Goal: Information Seeking & Learning: Understand process/instructions

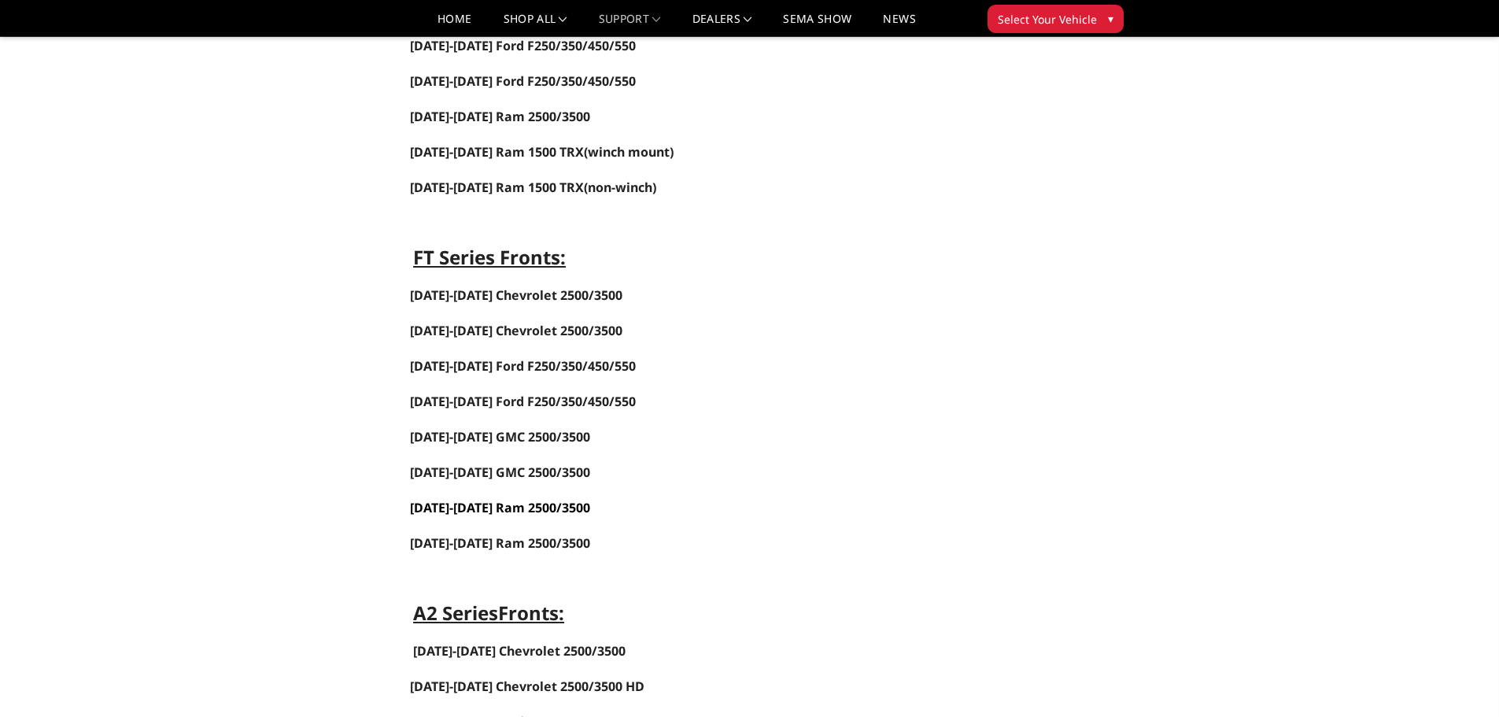
click at [486, 504] on link "[DATE]-[DATE] Ram 2500/3500" at bounding box center [500, 507] width 180 height 17
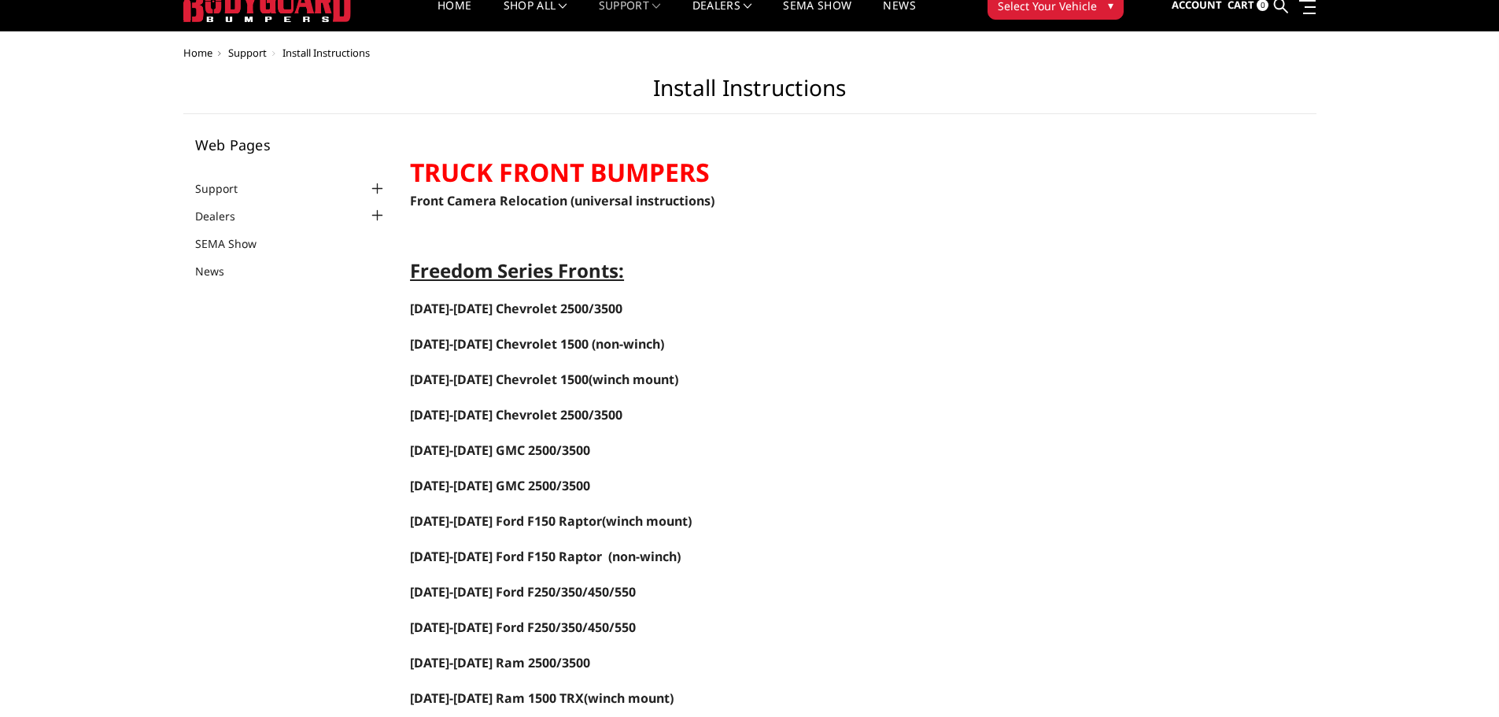
scroll to position [79, 0]
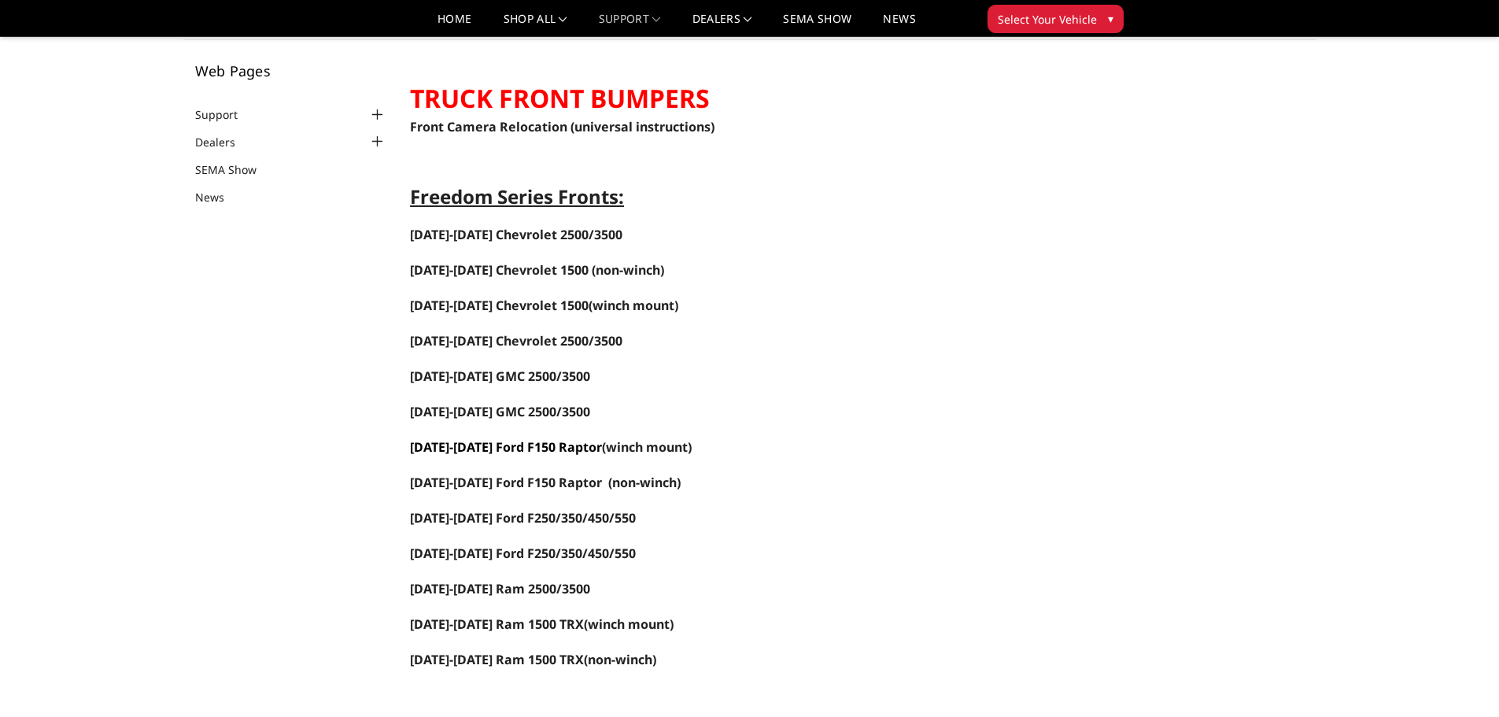
click at [549, 443] on link "[DATE]-[DATE] Ford F150 Raptor" at bounding box center [506, 446] width 192 height 17
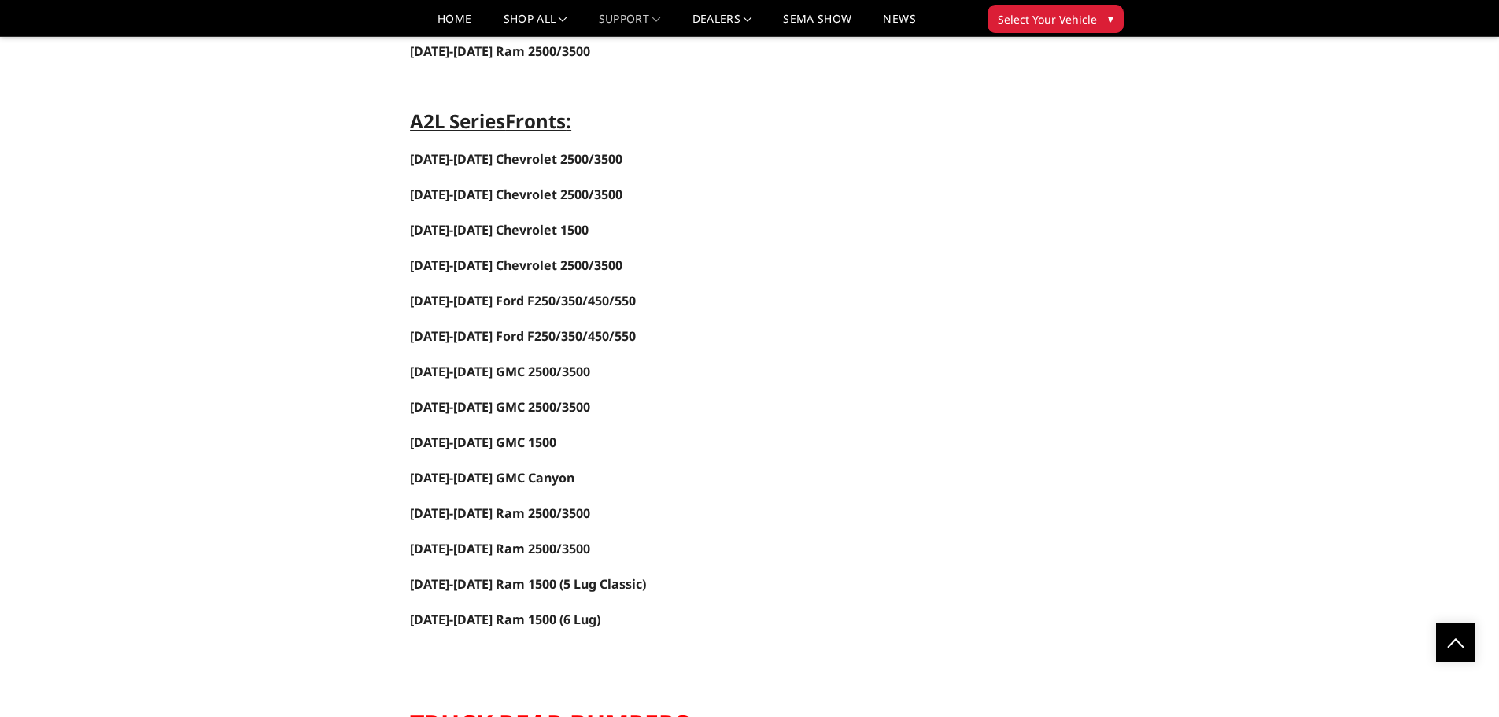
scroll to position [1889, 0]
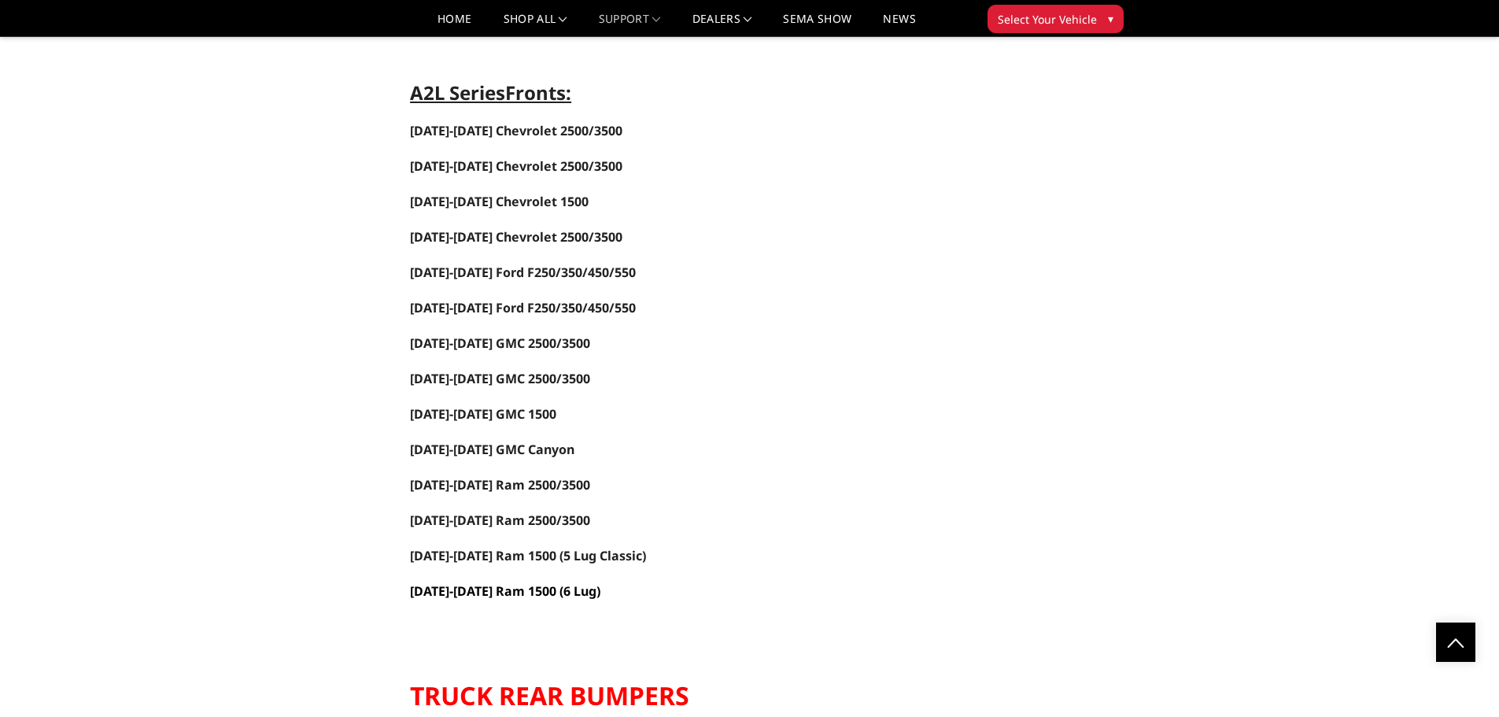
click at [517, 587] on link "[DATE]-[DATE] Ram 1500 (6 Lug)" at bounding box center [505, 590] width 190 height 17
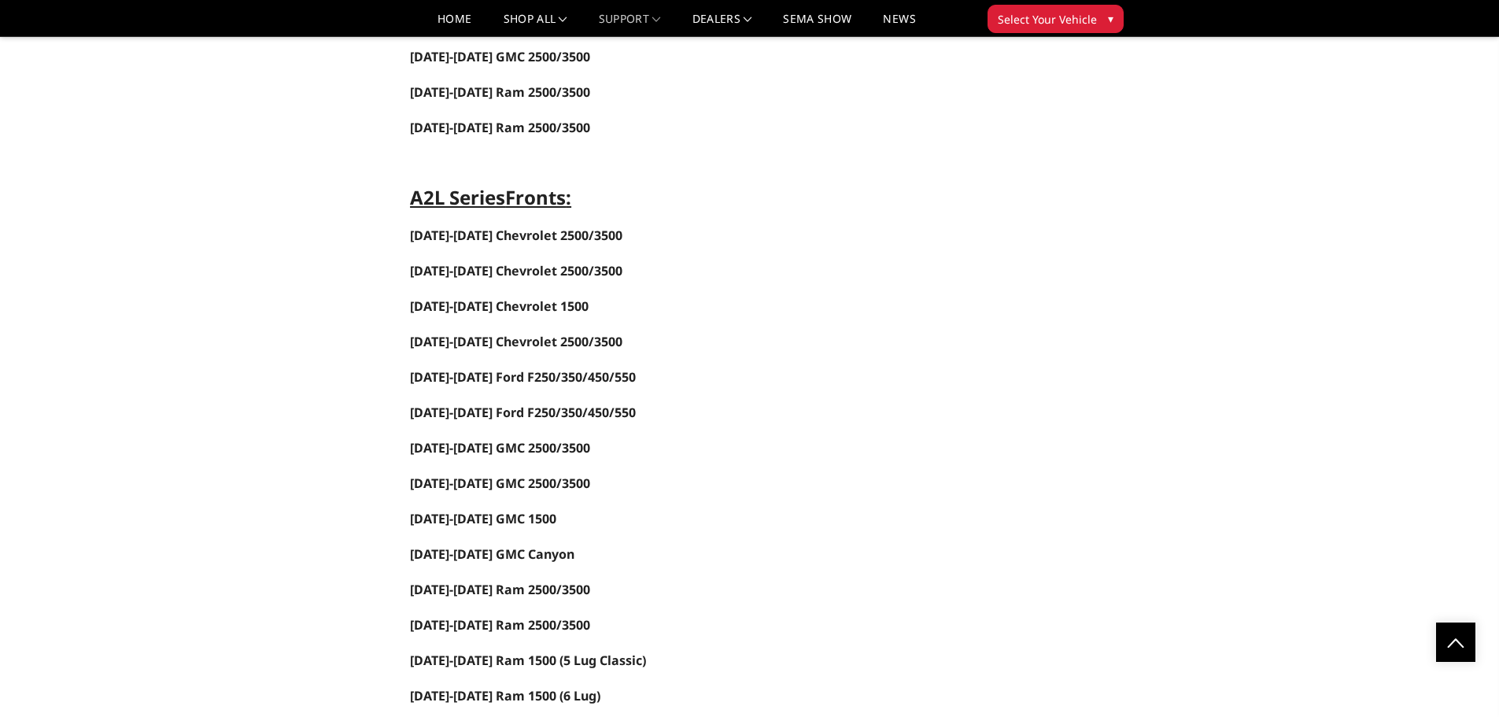
scroll to position [1810, 0]
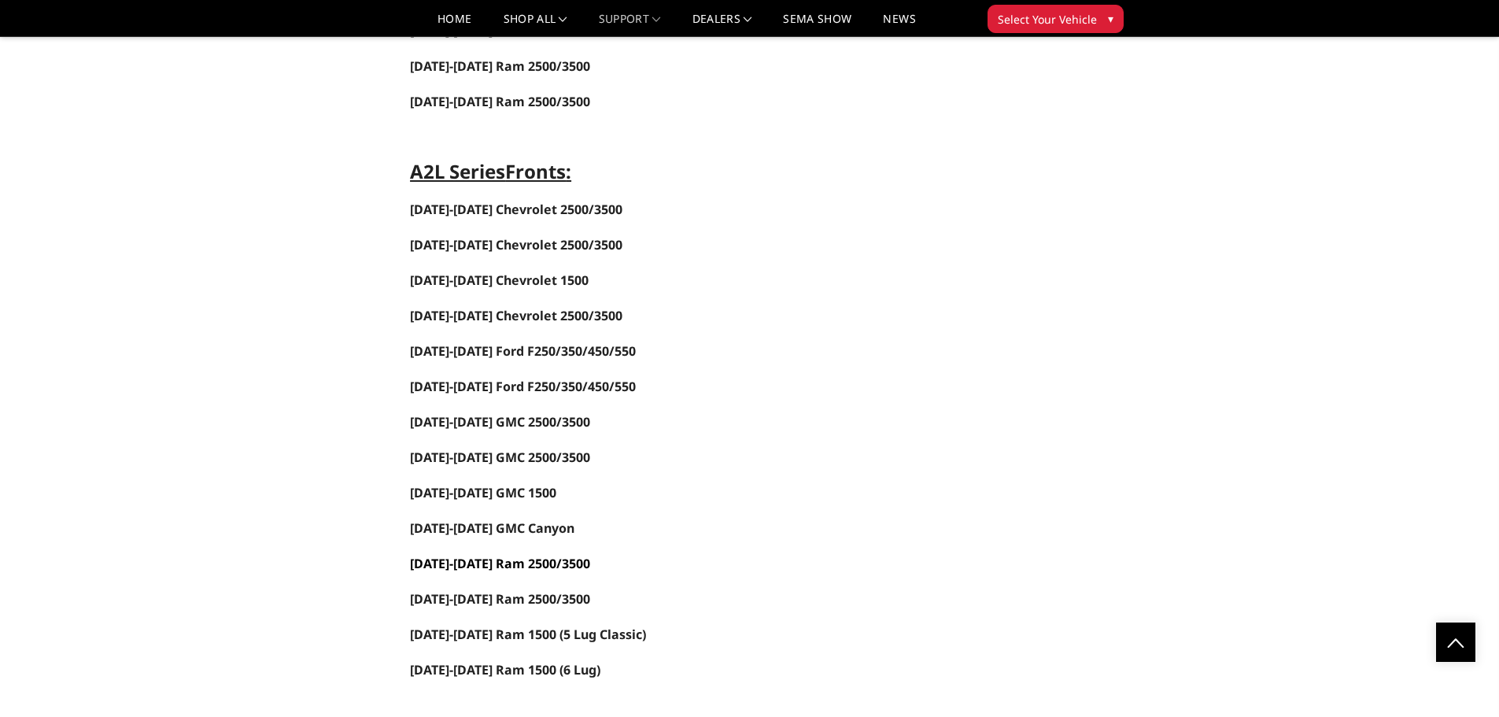
click at [493, 560] on span "[DATE]-[DATE] Ram 2500/3500" at bounding box center [500, 563] width 180 height 17
click at [501, 561] on span "[DATE]-[DATE] Ram 2500/3500" at bounding box center [500, 563] width 180 height 17
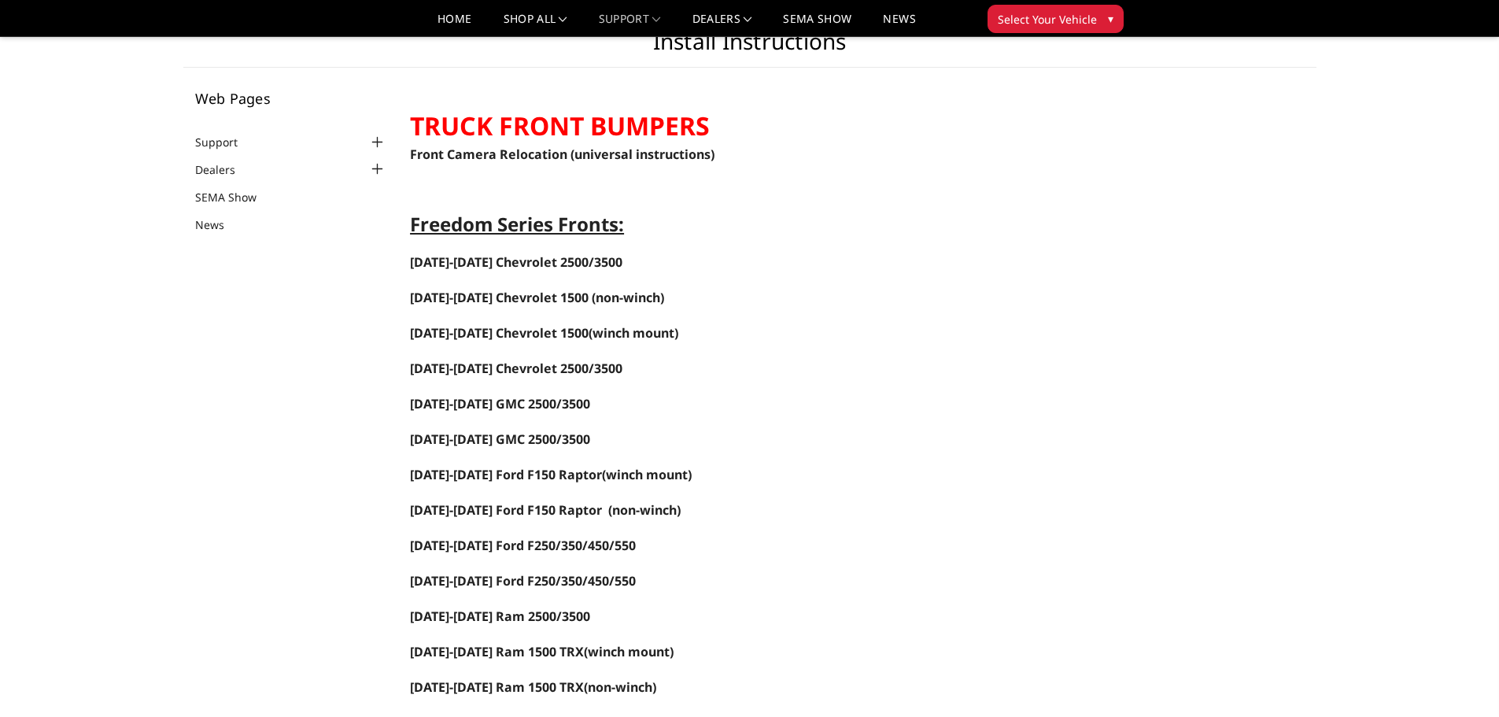
scroll to position [79, 0]
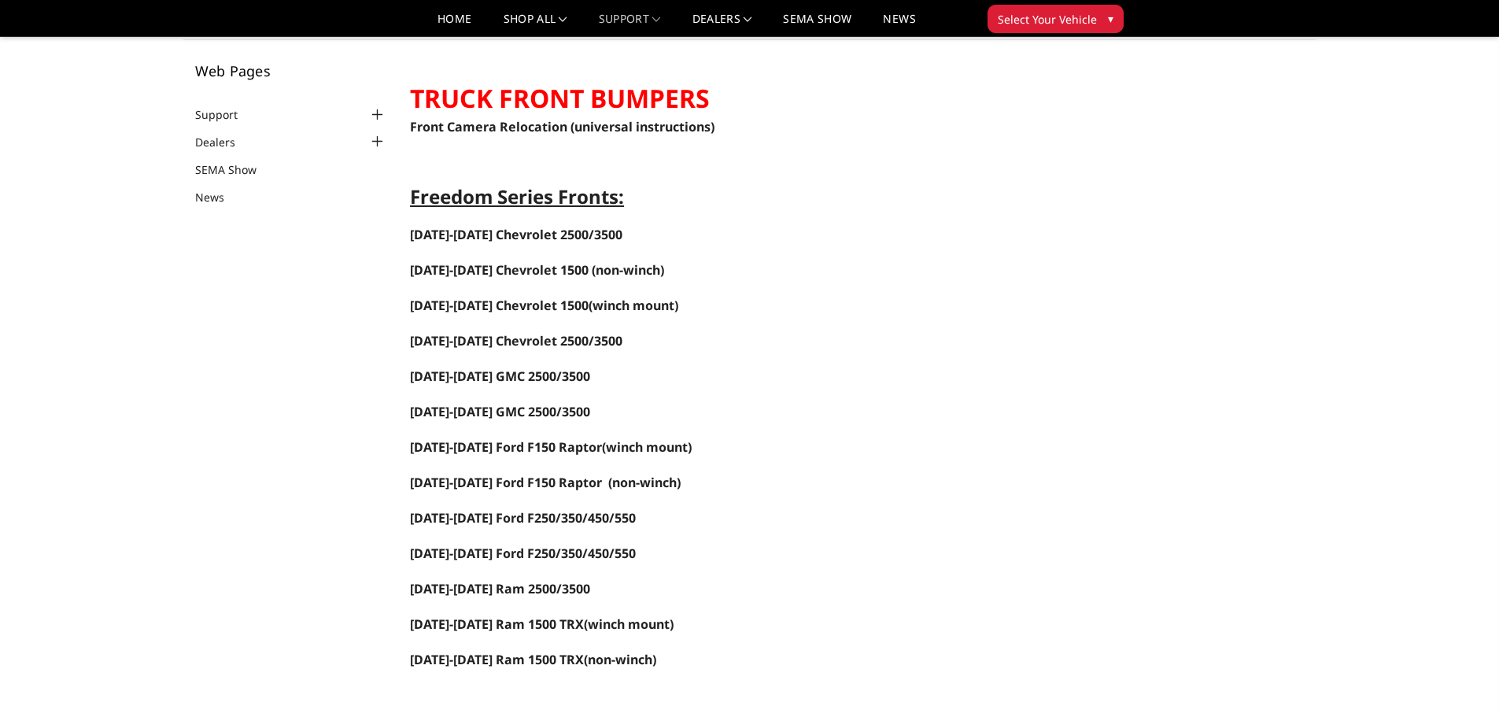
click at [600, 449] on span "[DATE]-[DATE] Ford F150 Raptor (winch mount)" at bounding box center [551, 446] width 282 height 17
click at [515, 448] on link "[DATE]-[DATE] Ford F150 Raptor" at bounding box center [506, 446] width 192 height 17
